Goal: Task Accomplishment & Management: Complete application form

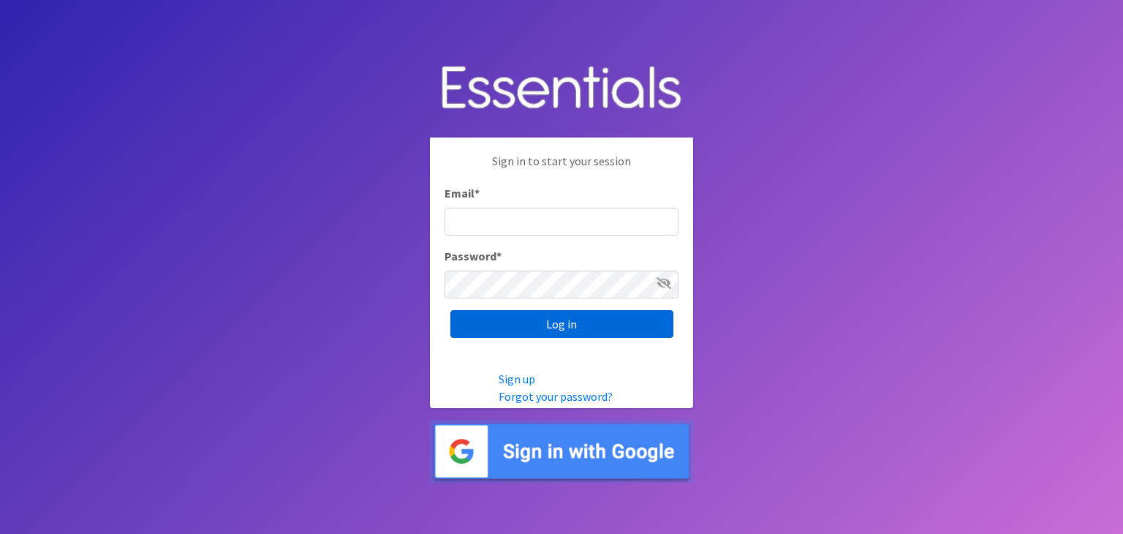
type input "[PERSON_NAME][EMAIL_ADDRESS][DOMAIN_NAME]"
click at [570, 331] on input "Log in" at bounding box center [561, 324] width 223 height 28
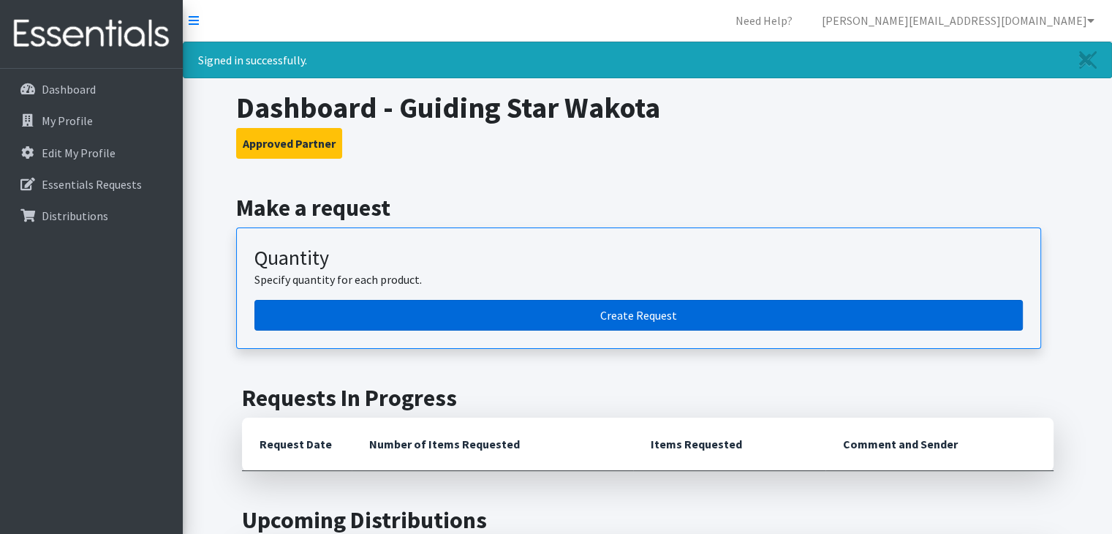
click at [626, 318] on link "Create Request" at bounding box center [638, 315] width 769 height 31
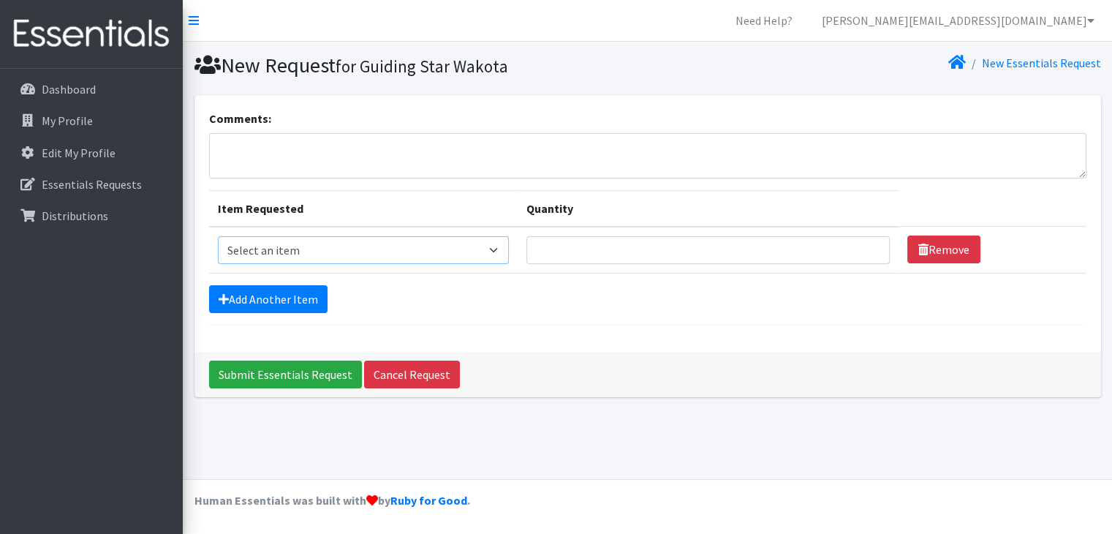
click at [433, 247] on select "Select an item Kids (Newborn) Kids (Preemie) Kids (Size 1) Kids (Size 2) Kids (…" at bounding box center [364, 250] width 292 height 28
select select "11349"
click at [218, 236] on select "Select an item Kids (Newborn) Kids (Preemie) Kids (Size 1) Kids (Size 2) Kids (…" at bounding box center [364, 250] width 292 height 28
click at [630, 255] on input "Quantity" at bounding box center [707, 250] width 363 height 28
type input "3000"
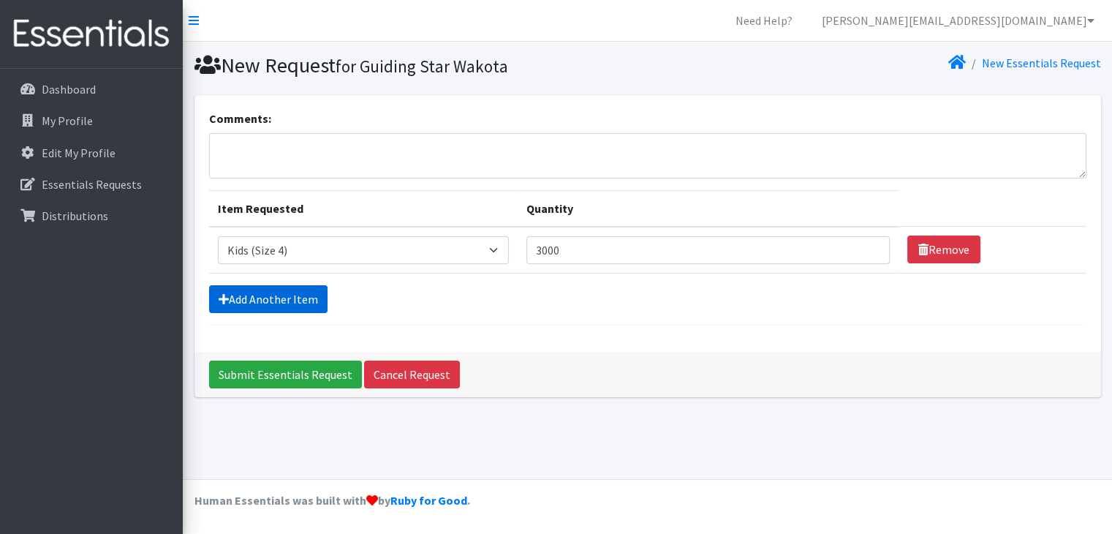
click at [237, 306] on link "Add Another Item" at bounding box center [268, 299] width 118 height 28
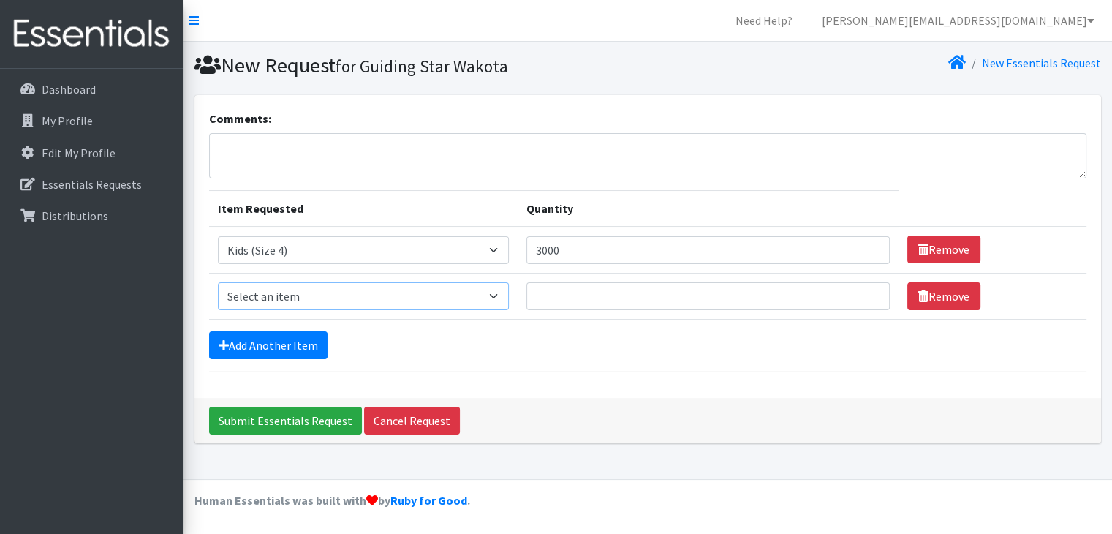
click at [319, 287] on select "Select an item Kids (Newborn) Kids (Preemie) Kids (Size 1) Kids (Size 2) Kids (…" at bounding box center [364, 296] width 292 height 28
select select "11322"
click at [218, 282] on select "Select an item Kids (Newborn) Kids (Preemie) Kids (Size 1) Kids (Size 2) Kids (…" at bounding box center [364, 296] width 292 height 28
click at [643, 297] on input "Quantity" at bounding box center [707, 296] width 363 height 28
type input "3000"
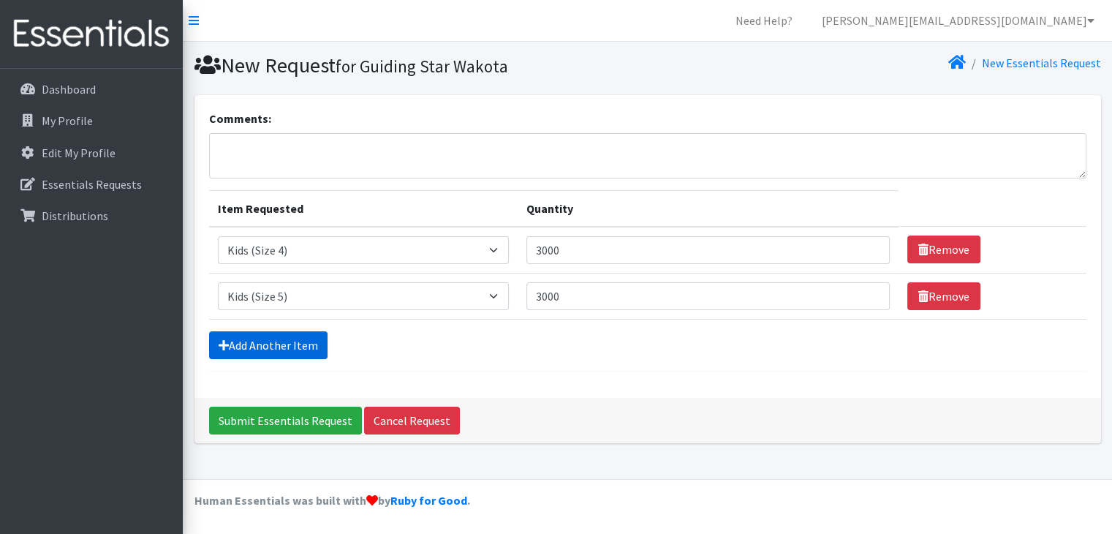
click at [272, 341] on link "Add Another Item" at bounding box center [268, 345] width 118 height 28
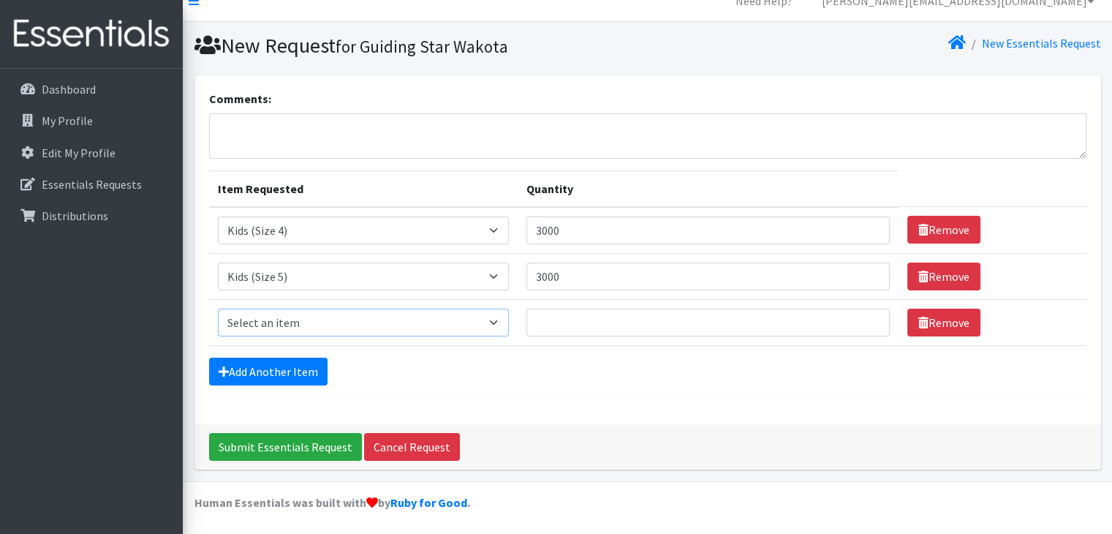
click at [276, 314] on select "Select an item Kids (Newborn) Kids (Preemie) Kids (Size 1) Kids (Size 2) Kids (…" at bounding box center [364, 323] width 292 height 28
select select "11346"
click at [218, 309] on select "Select an item Kids (Newborn) Kids (Preemie) Kids (Size 1) Kids (Size 2) Kids (…" at bounding box center [364, 323] width 292 height 28
click at [544, 335] on td "Quantity" at bounding box center [708, 322] width 380 height 46
click at [547, 326] on input "Quantity" at bounding box center [707, 323] width 363 height 28
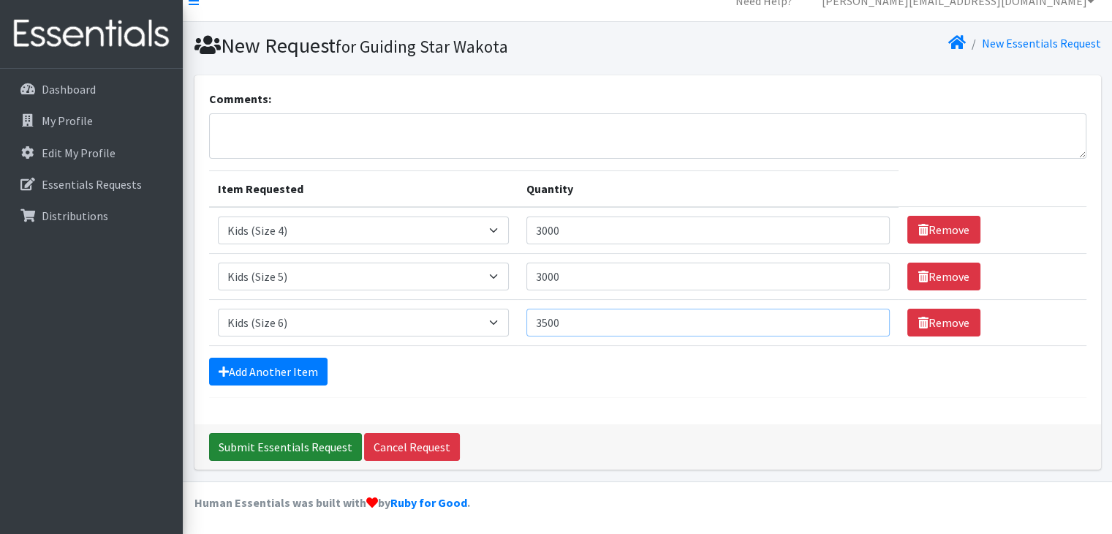
type input "3500"
click at [291, 437] on input "Submit Essentials Request" at bounding box center [285, 447] width 153 height 28
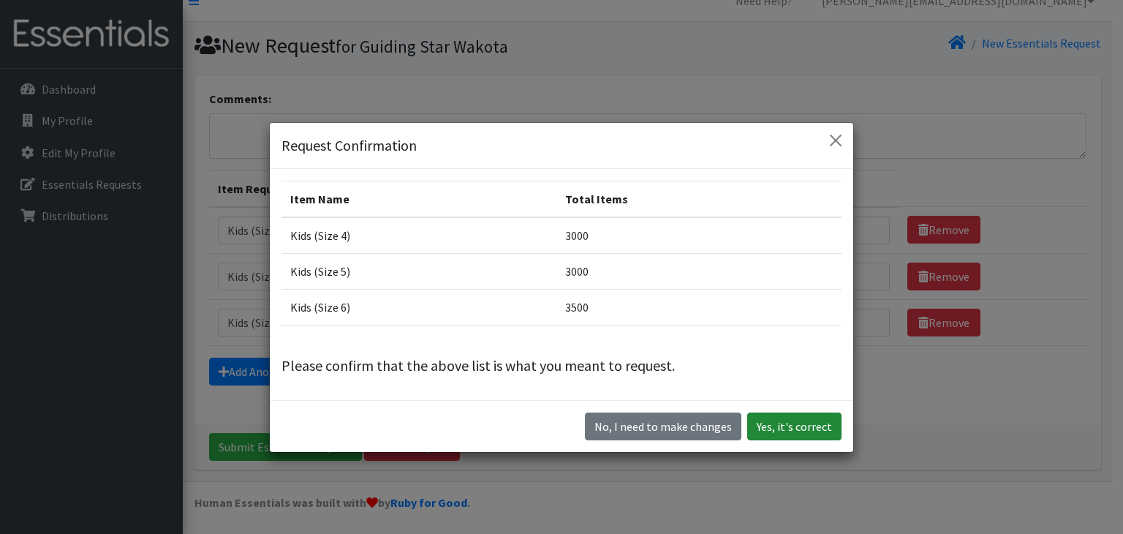
click at [790, 433] on button "Yes, it's correct" at bounding box center [794, 426] width 94 height 28
